Goal: Task Accomplishment & Management: Manage account settings

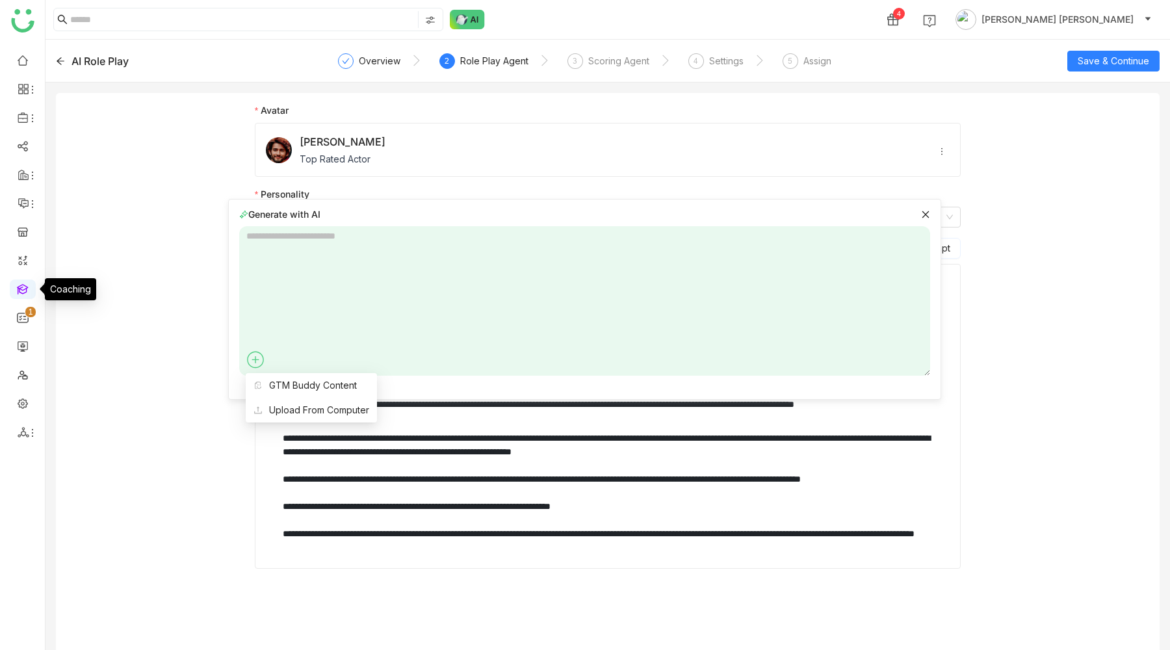
click at [22, 285] on link at bounding box center [23, 288] width 12 height 11
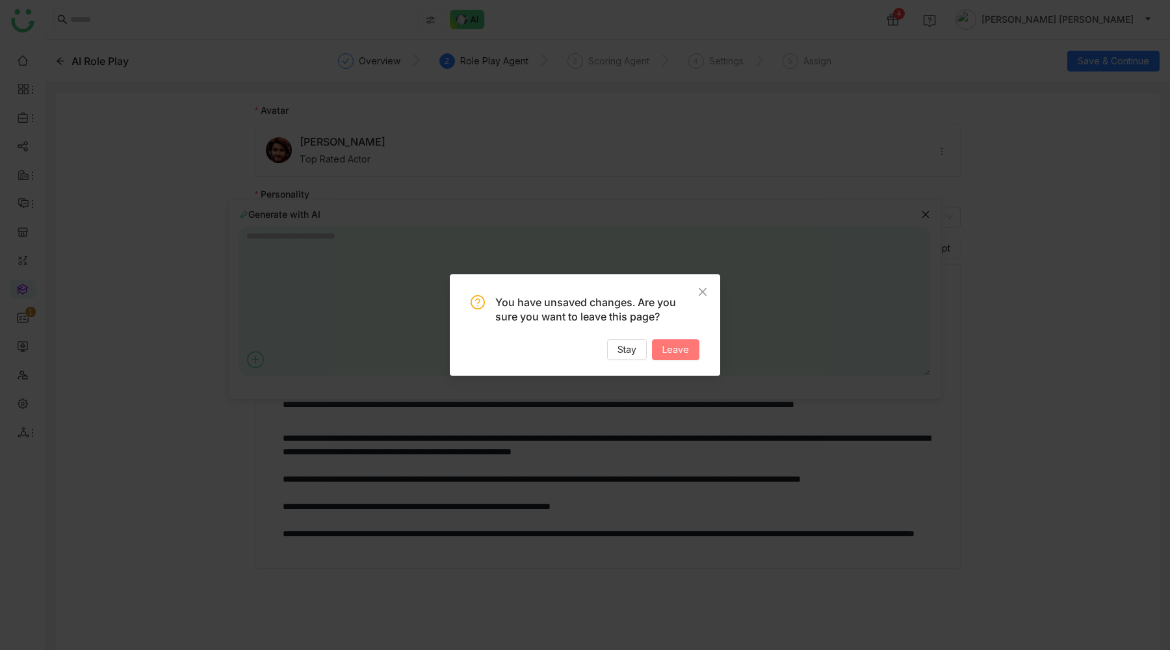
click at [675, 348] on span "Leave" at bounding box center [675, 350] width 27 height 14
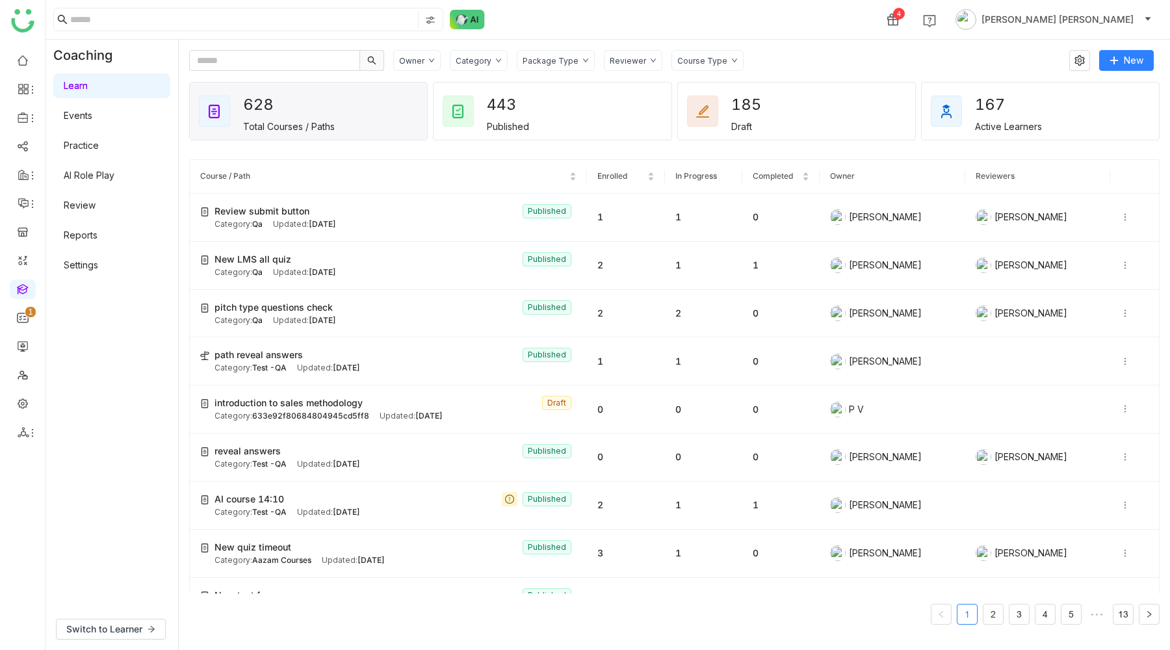
click at [92, 121] on link "Events" at bounding box center [78, 115] width 29 height 11
click at [92, 120] on link "Events" at bounding box center [78, 115] width 29 height 11
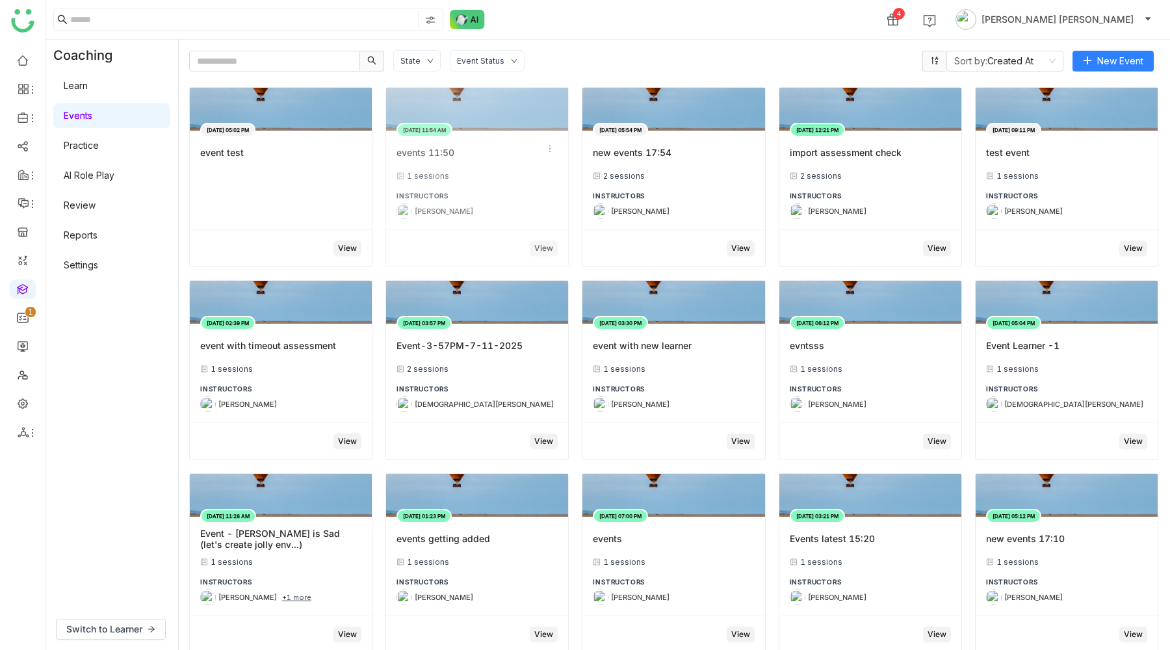
click at [528, 176] on div "1 sessions" at bounding box center [477, 176] width 161 height 10
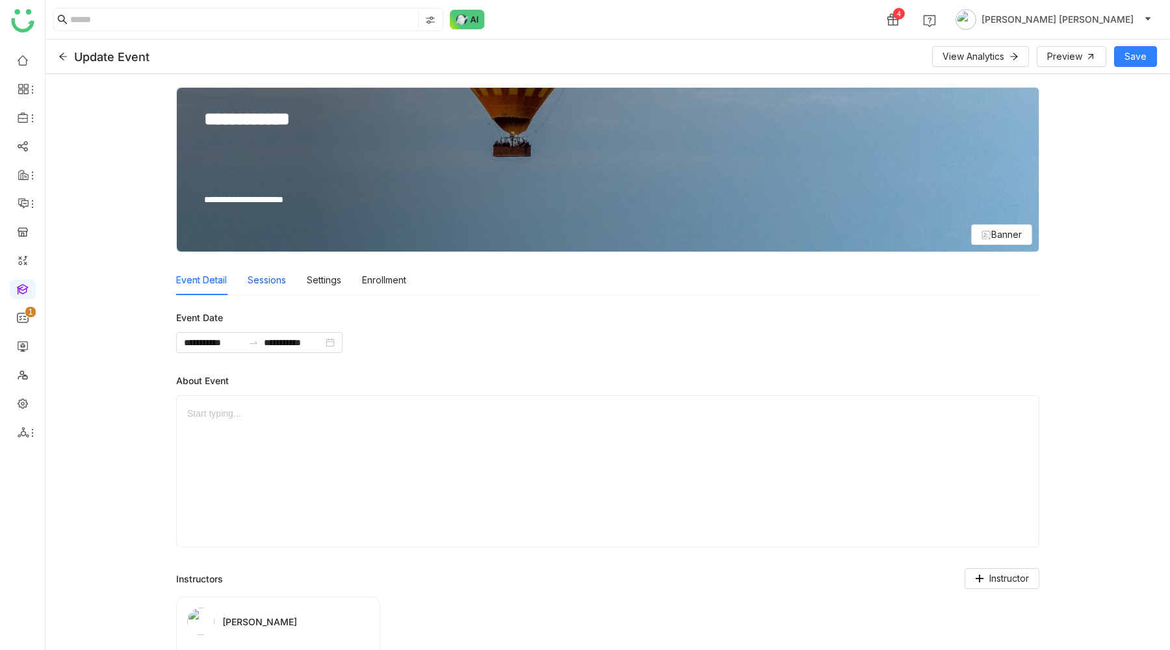
click at [282, 281] on div "Sessions" at bounding box center [267, 280] width 38 height 30
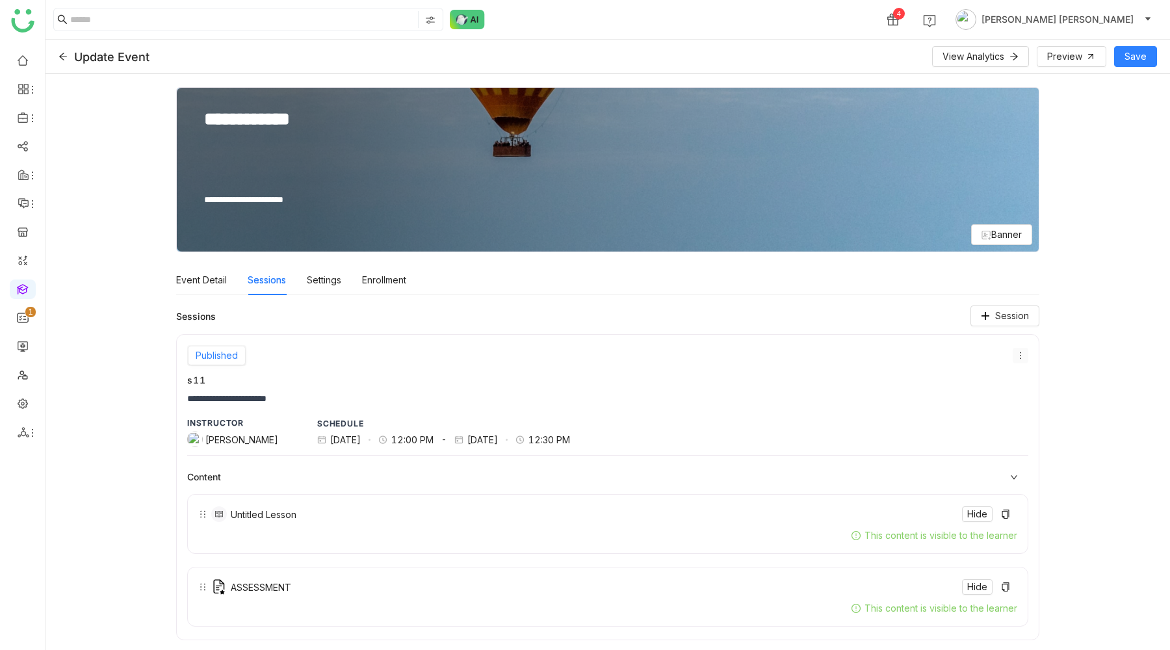
click at [1022, 352] on icon at bounding box center [1020, 355] width 9 height 9
click at [1043, 379] on span "Edit" at bounding box center [1036, 380] width 31 height 14
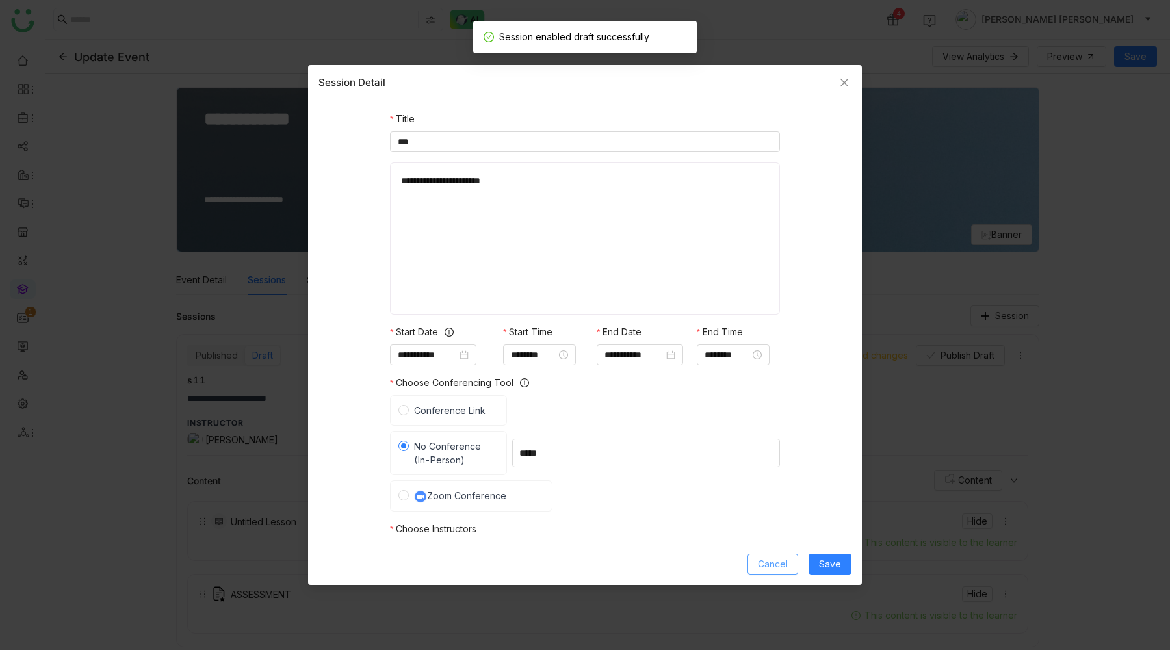
click at [765, 560] on span "Cancel" at bounding box center [773, 564] width 30 height 14
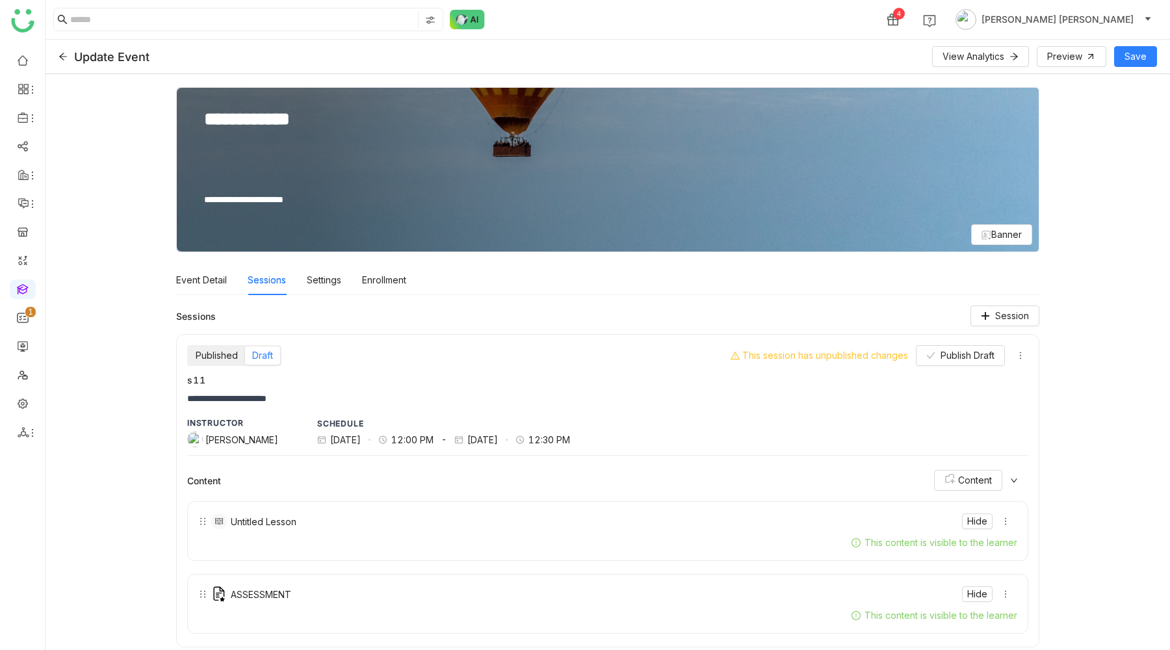
click at [219, 353] on div "Published" at bounding box center [217, 356] width 57 height 18
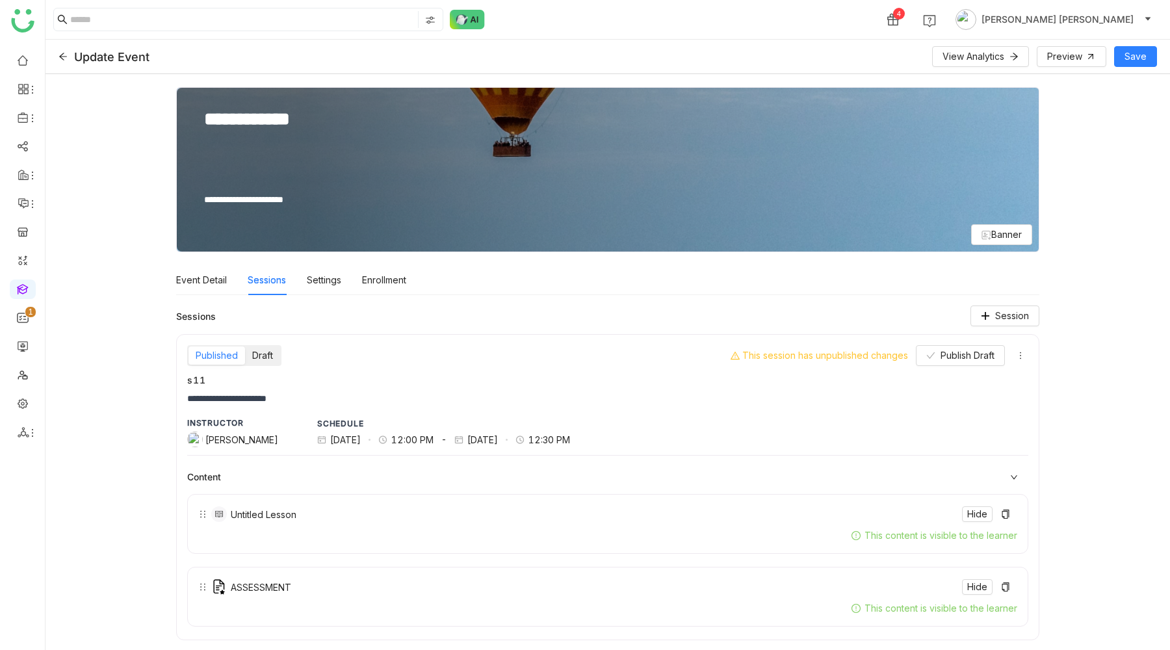
click at [262, 357] on div "Draft" at bounding box center [262, 356] width 35 height 18
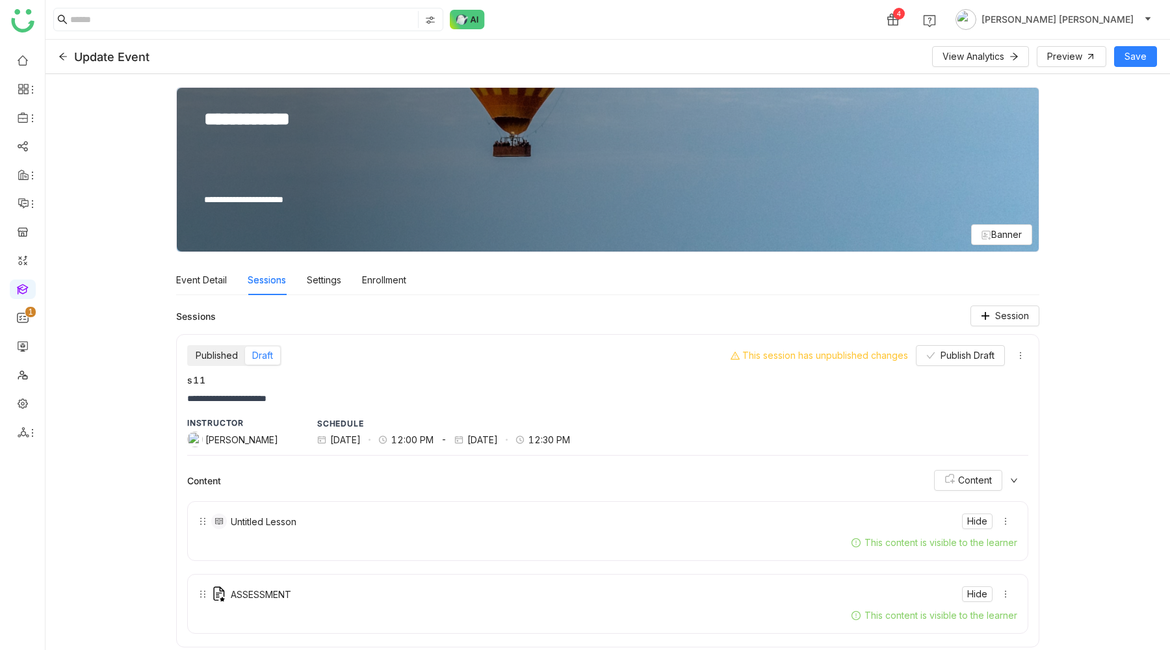
click at [216, 355] on div "Published" at bounding box center [217, 356] width 57 height 18
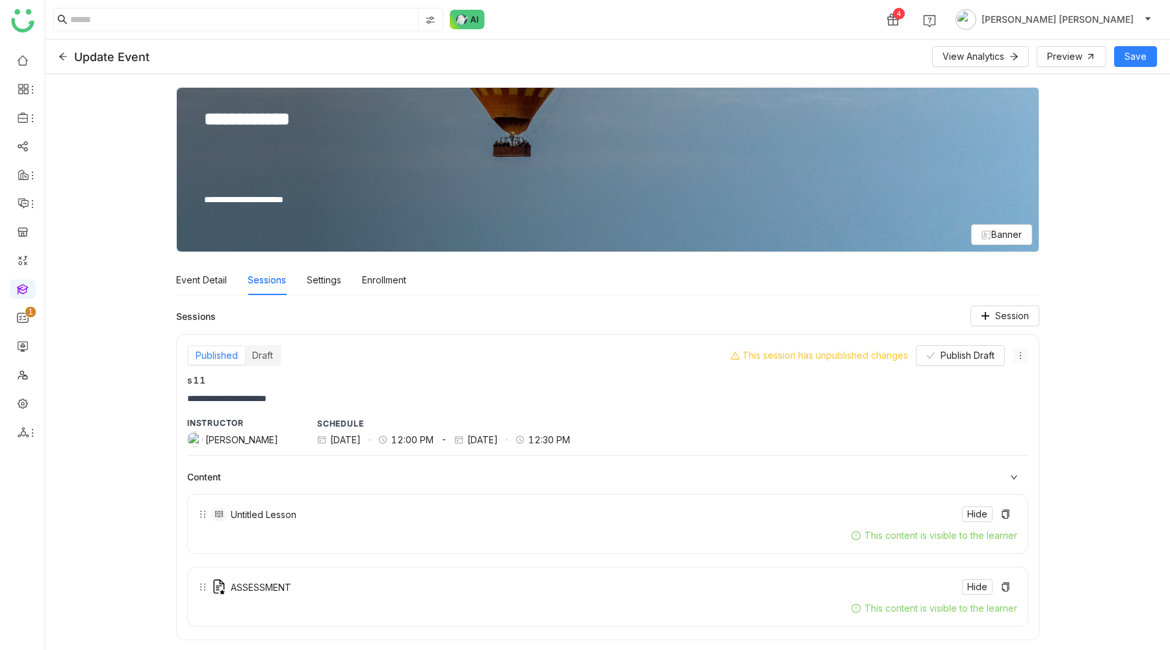
click at [1022, 360] on icon at bounding box center [1020, 355] width 9 height 9
click at [1038, 376] on span "Edit" at bounding box center [1036, 380] width 31 height 14
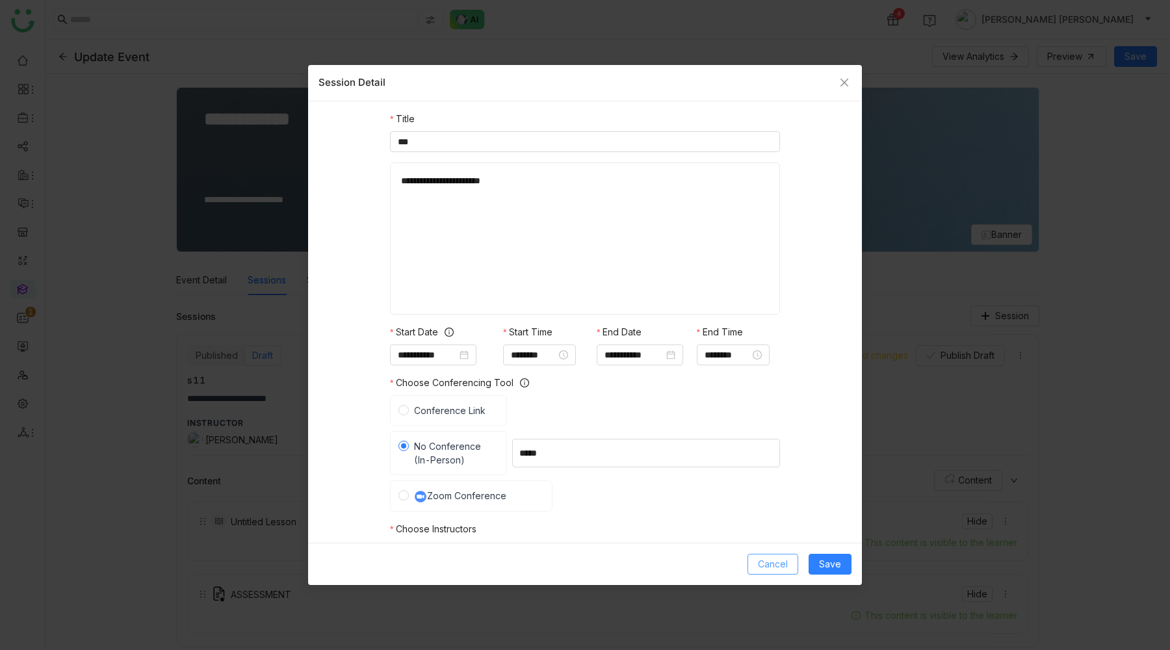
click at [790, 562] on button "Cancel" at bounding box center [773, 564] width 51 height 21
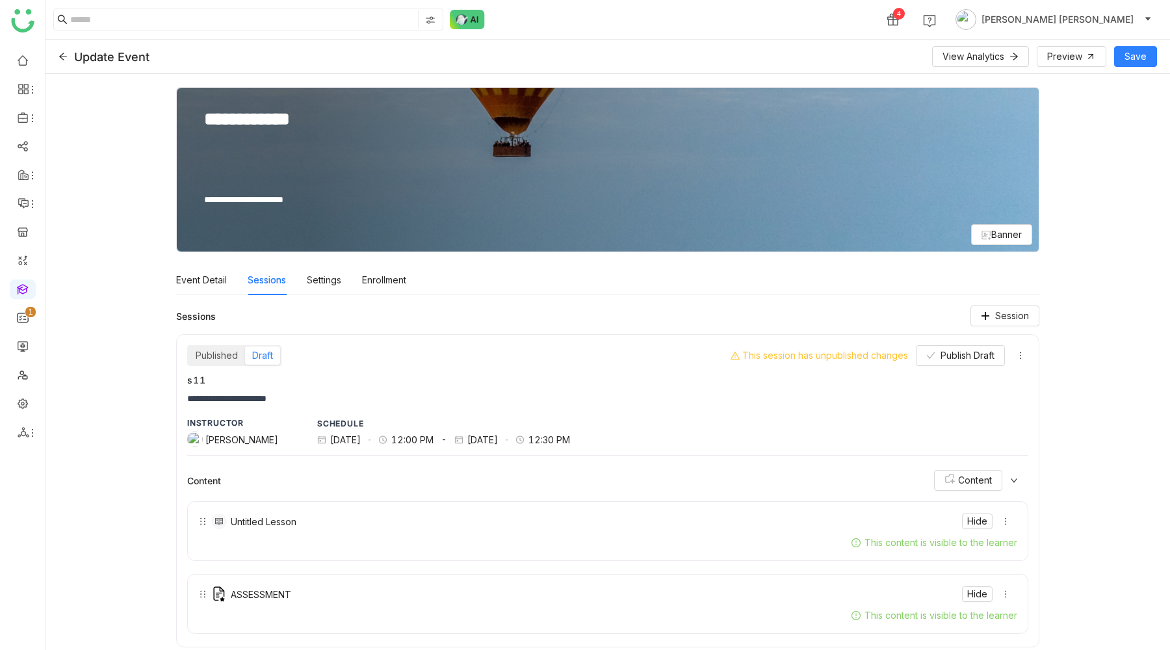
click at [255, 355] on div "Draft" at bounding box center [262, 356] width 35 height 18
click at [224, 352] on div "Published" at bounding box center [217, 356] width 57 height 18
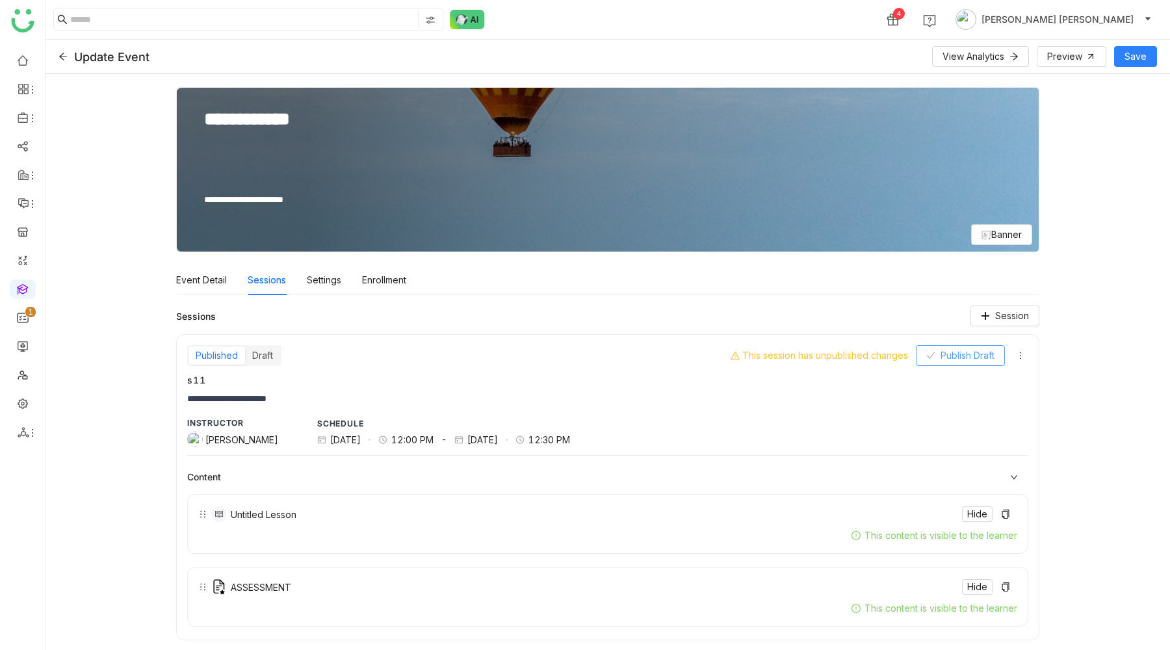
click at [969, 362] on span "Publish Draft" at bounding box center [968, 355] width 54 height 14
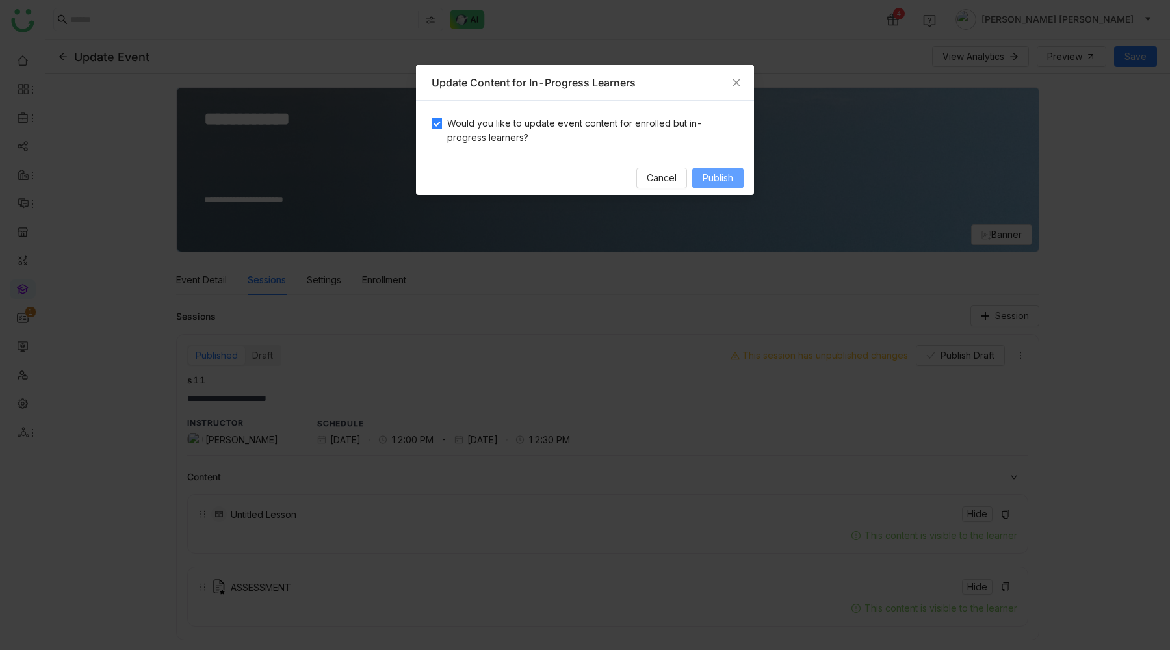
click at [717, 176] on span "Publish" at bounding box center [718, 178] width 31 height 14
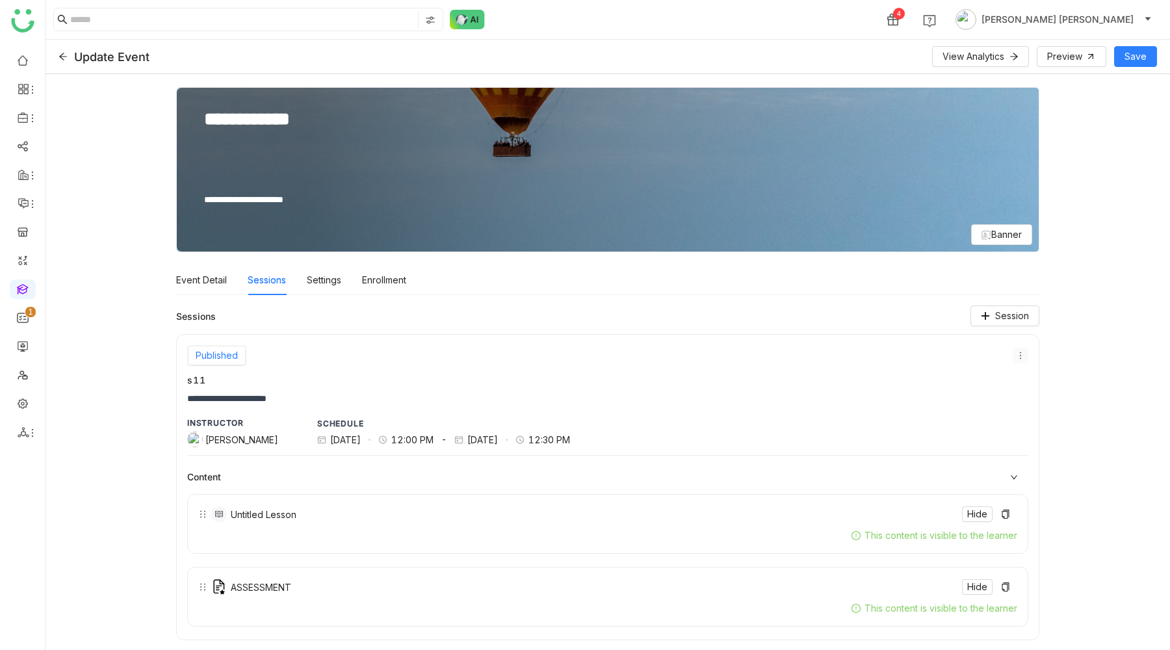
click at [1024, 356] on icon at bounding box center [1020, 355] width 9 height 9
click at [1027, 377] on icon at bounding box center [1025, 379] width 9 height 9
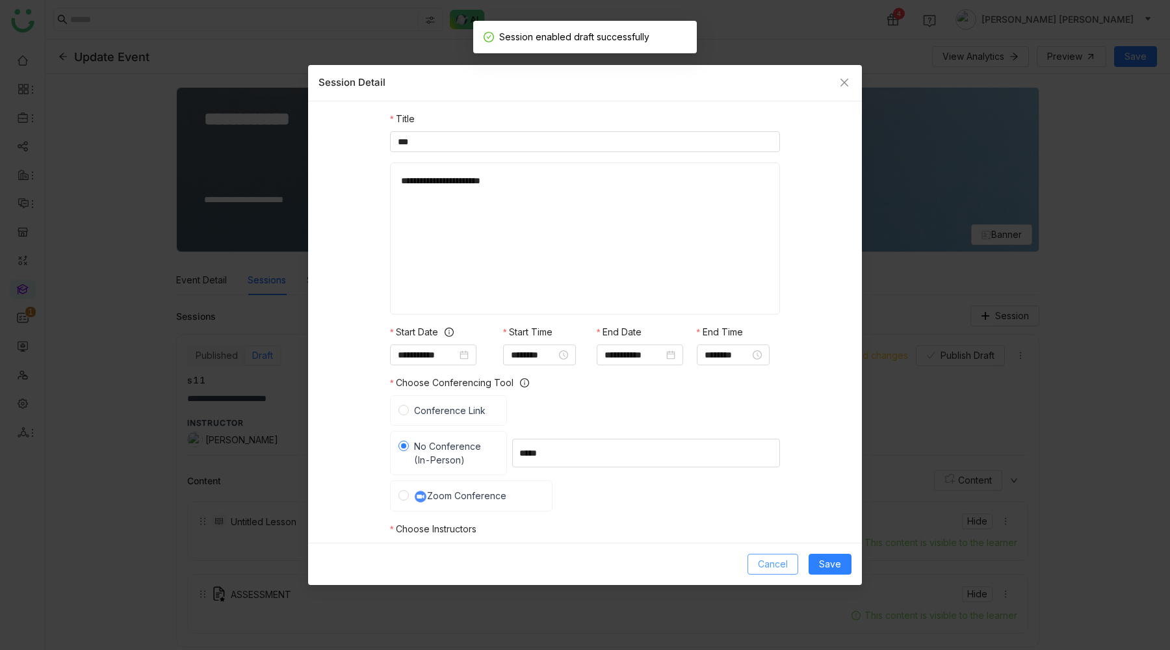
click at [775, 564] on span "Cancel" at bounding box center [773, 564] width 30 height 14
